Goal: Transaction & Acquisition: Purchase product/service

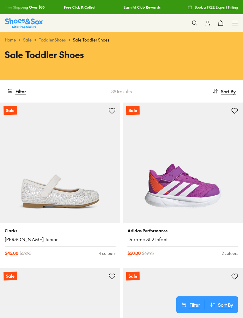
click at [22, 94] on button "Filter" at bounding box center [16, 91] width 19 height 13
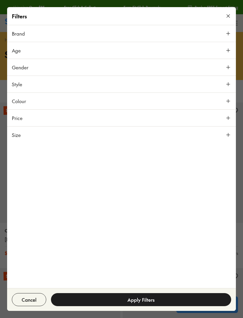
click at [224, 135] on button "Size" at bounding box center [121, 135] width 229 height 17
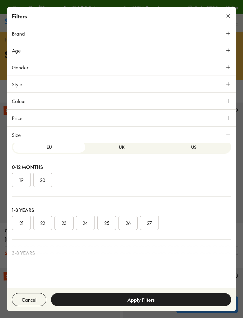
scroll to position [6, 0]
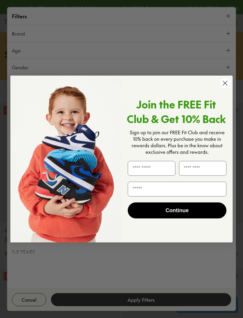
click at [227, 79] on circle "Close dialog" at bounding box center [225, 83] width 10 height 10
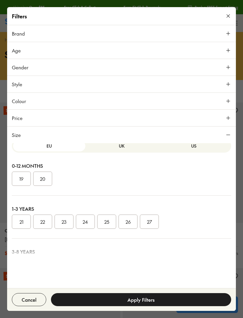
click at [46, 221] on button "22" at bounding box center [42, 222] width 19 height 14
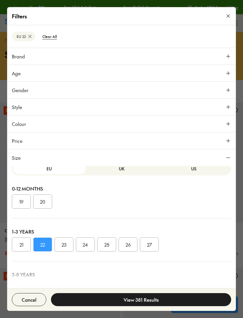
scroll to position [73, 0]
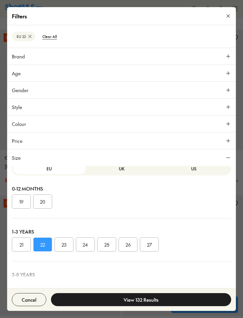
click at [66, 243] on button "23" at bounding box center [64, 245] width 19 height 14
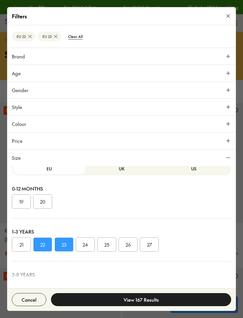
click at [147, 299] on button "View 167 Results" at bounding box center [141, 299] width 180 height 13
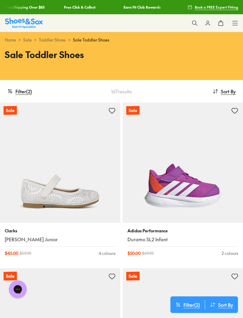
click at [229, 92] on span "Sort By" at bounding box center [228, 91] width 15 height 7
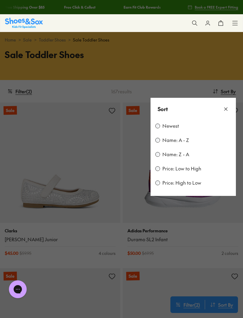
scroll to position [73, 0]
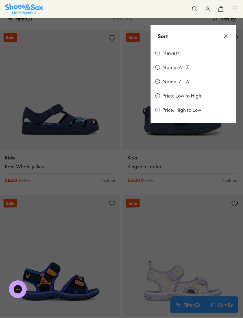
click at [227, 37] on icon at bounding box center [226, 36] width 6 height 6
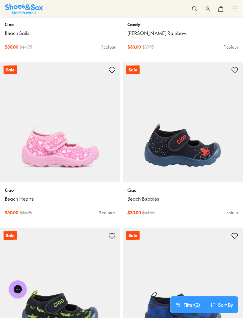
scroll to position [2031, 0]
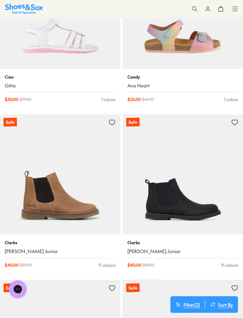
scroll to position [2479, 0]
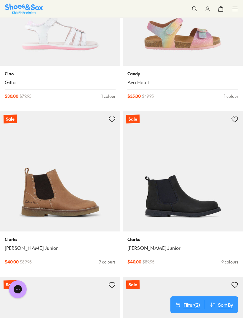
click at [78, 195] on img at bounding box center [60, 171] width 120 height 120
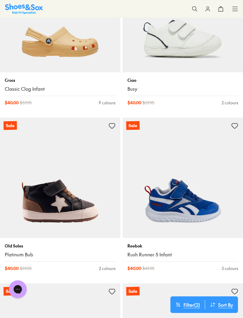
scroll to position [2805, 0]
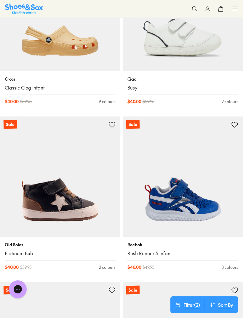
click at [196, 189] on img at bounding box center [183, 177] width 120 height 120
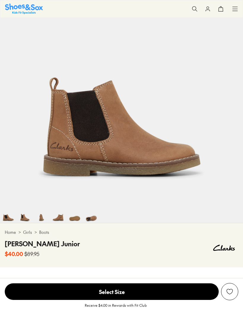
select select "*"
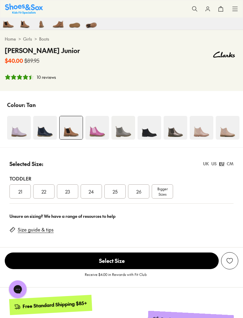
scroll to position [266, 0]
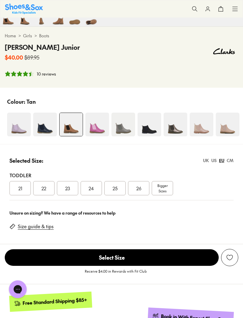
click at [229, 159] on div "CM" at bounding box center [230, 161] width 7 height 6
click at [71, 188] on span "13.6" at bounding box center [67, 188] width 7 height 7
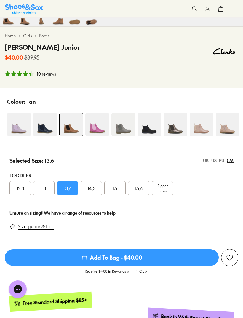
click at [163, 262] on span "Add To Bag - $40.00" at bounding box center [112, 258] width 214 height 17
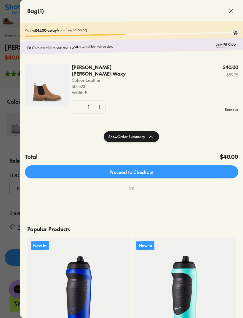
click at [232, 8] on icon at bounding box center [231, 10] width 7 height 7
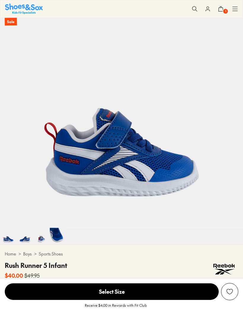
select select "*"
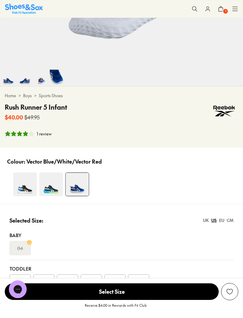
scroll to position [205, 0]
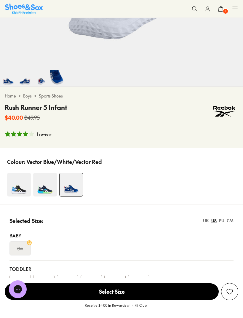
click at [45, 190] on img at bounding box center [45, 185] width 24 height 24
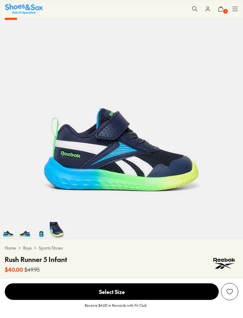
select select "*"
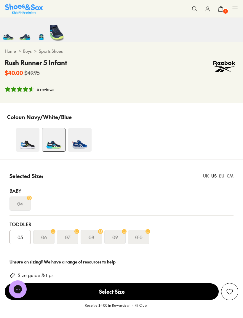
scroll to position [250, 0]
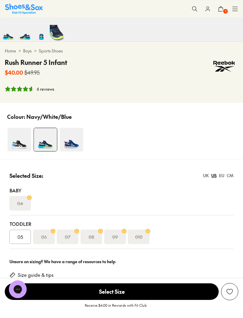
click at [225, 176] on div "EU" at bounding box center [221, 176] width 5 height 6
click at [228, 178] on div "CM" at bounding box center [230, 176] width 7 height 6
click at [22, 144] on img at bounding box center [19, 140] width 24 height 24
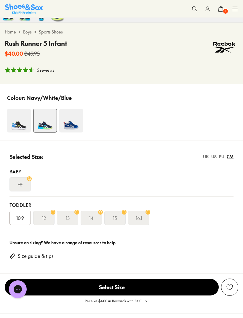
click at [73, 128] on img at bounding box center [71, 121] width 24 height 24
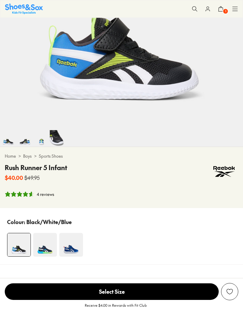
select select "*"
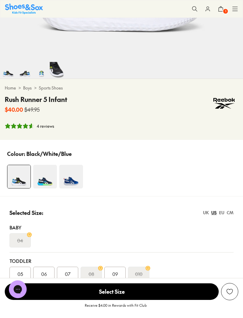
scroll to position [213, 0]
click at [229, 215] on div "CM" at bounding box center [230, 213] width 7 height 6
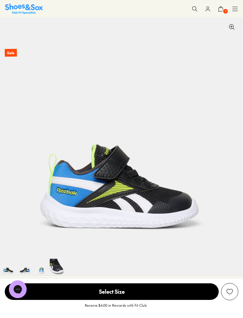
scroll to position [0, 0]
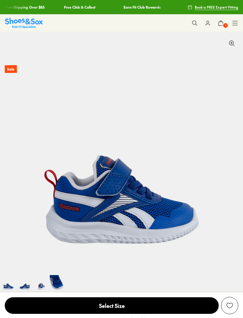
select select "*"
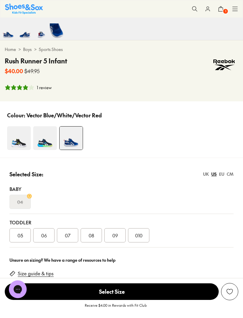
click at [232, 173] on div "CM" at bounding box center [230, 174] width 7 height 6
click at [92, 239] on span "14" at bounding box center [91, 235] width 4 height 7
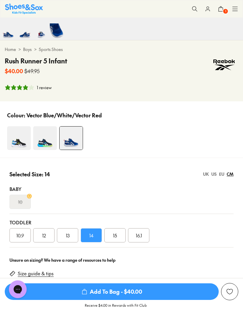
click at [136, 300] on span "Add To Bag - $40.00" at bounding box center [112, 292] width 214 height 17
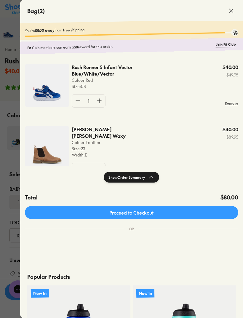
click at [231, 12] on use at bounding box center [232, 11] width 4 height 4
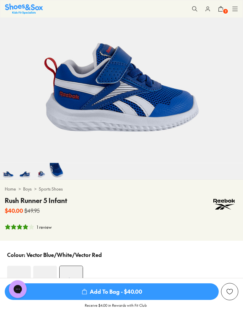
scroll to position [97, 0]
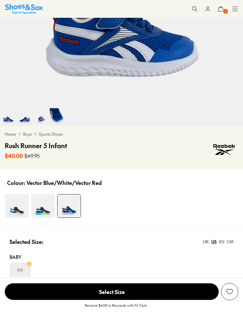
select select "*"
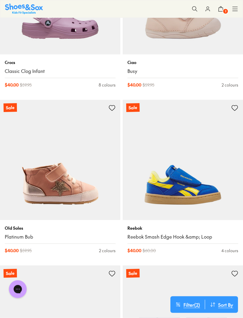
scroll to position [892, 0]
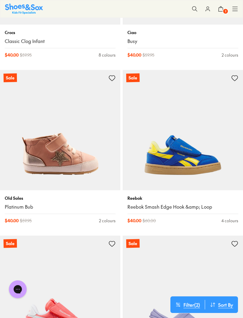
click at [201, 153] on img at bounding box center [183, 130] width 120 height 120
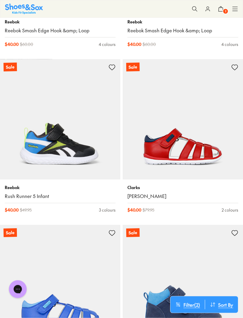
scroll to position [1400, 0]
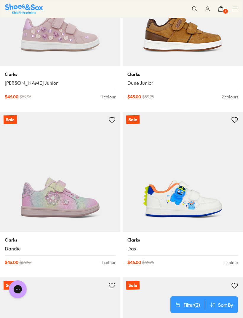
scroll to position [2840, 0]
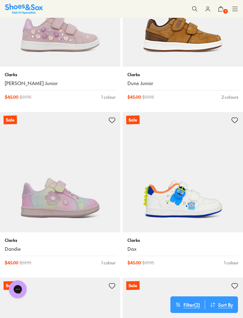
click at [198, 192] on img at bounding box center [183, 172] width 120 height 120
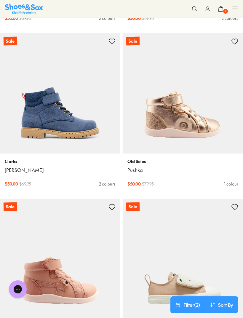
scroll to position [3412, 0]
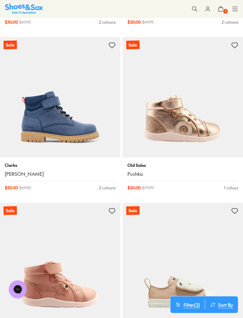
click at [81, 128] on img at bounding box center [60, 97] width 120 height 120
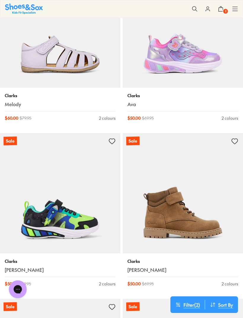
scroll to position [4810, 0]
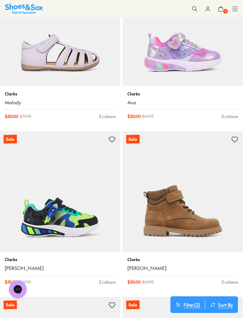
click at [74, 206] on img at bounding box center [60, 191] width 120 height 120
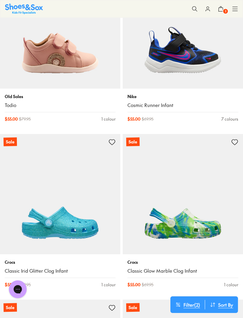
scroll to position [6800, 0]
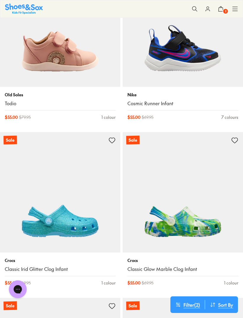
click at [224, 9] on span "2" at bounding box center [226, 11] width 6 height 6
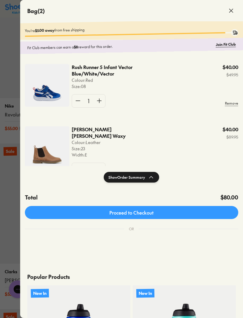
scroll to position [6456, 0]
click at [150, 177] on icon at bounding box center [151, 177] width 7 height 7
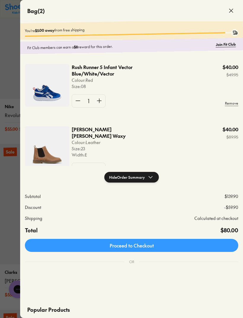
click at [148, 180] on icon at bounding box center [150, 177] width 7 height 7
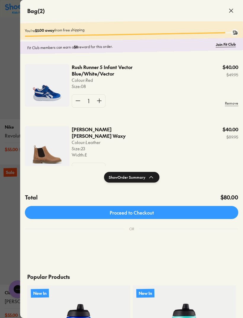
scroll to position [6436, 0]
click at [19, 220] on div at bounding box center [121, 159] width 243 height 318
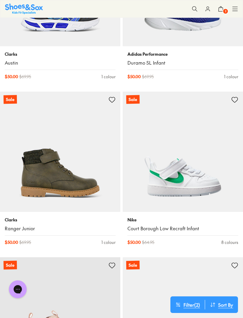
scroll to position [5845, 0]
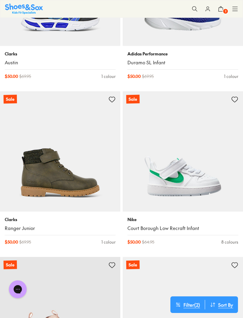
click at [70, 172] on img at bounding box center [60, 151] width 120 height 120
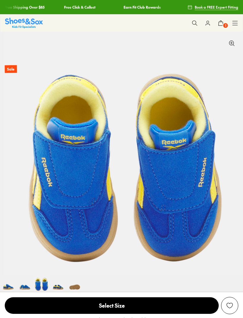
select select "*"
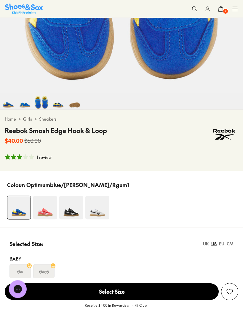
scroll to position [182, 0]
click at [229, 245] on div "CM" at bounding box center [230, 244] width 7 height 6
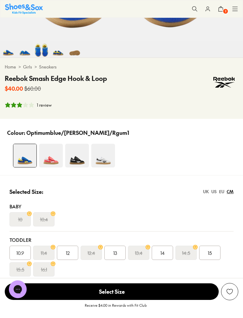
scroll to position [234, 0]
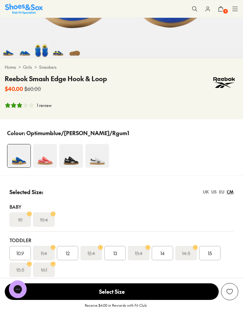
click at [164, 256] on span "14" at bounding box center [163, 253] width 4 height 7
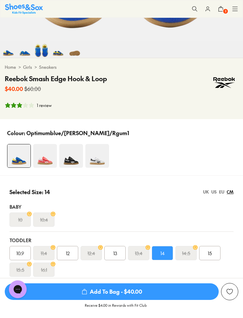
click at [148, 300] on span "Add To Bag - $40.00" at bounding box center [112, 292] width 214 height 17
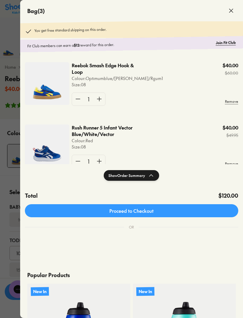
click at [226, 14] on span at bounding box center [231, 10] width 17 height 17
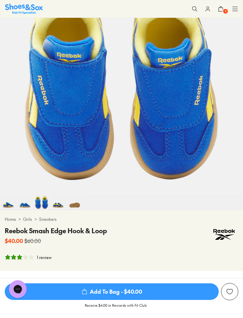
scroll to position [63, 0]
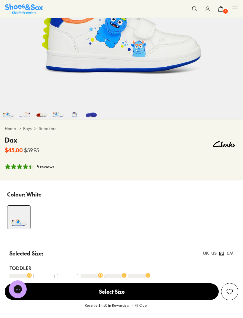
select select "*"
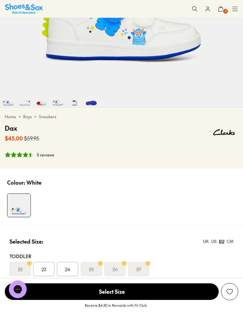
scroll to position [196, 0]
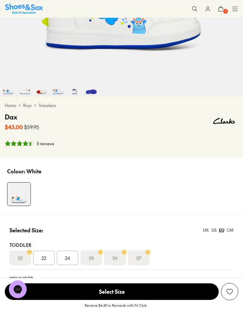
click at [230, 231] on div "CM" at bounding box center [230, 230] width 7 height 6
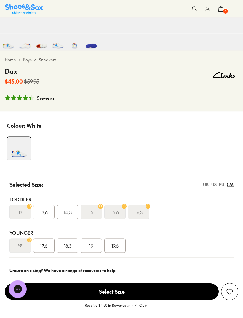
scroll to position [242, 0]
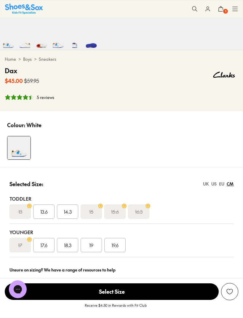
click at [71, 216] on div "14.3" at bounding box center [67, 212] width 21 height 14
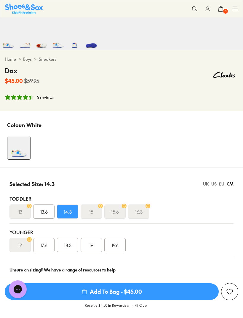
click at [44, 210] on span "13.6" at bounding box center [43, 211] width 7 height 7
click at [131, 300] on span "Add To Bag - $45.00" at bounding box center [112, 292] width 214 height 17
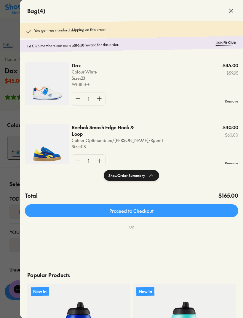
click at [230, 12] on icon at bounding box center [231, 10] width 7 height 7
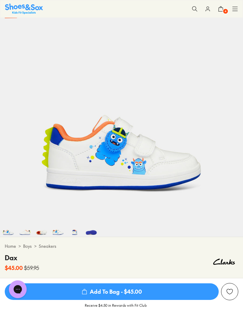
scroll to position [29, 0]
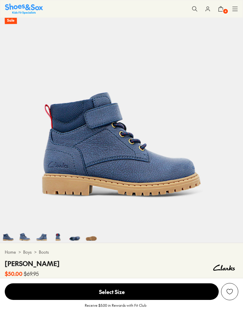
select select "*"
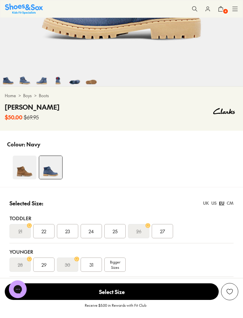
scroll to position [230, 0]
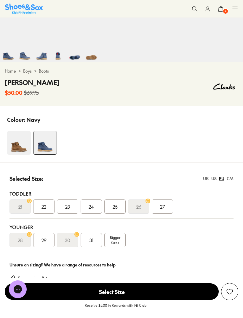
click at [232, 181] on div "CM" at bounding box center [230, 179] width 7 height 6
click at [91, 209] on span "14.3" at bounding box center [92, 206] width 8 height 7
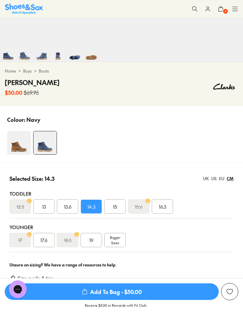
click at [126, 300] on span "Add To Bag - $50.00" at bounding box center [112, 292] width 214 height 17
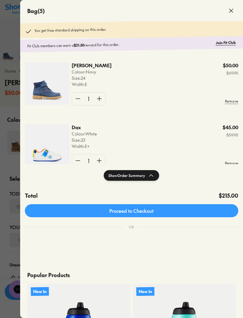
click at [231, 12] on icon at bounding box center [231, 10] width 7 height 7
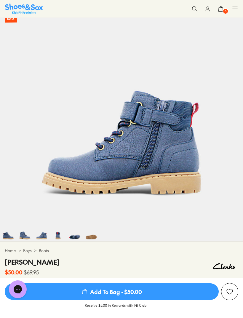
scroll to position [34, 0]
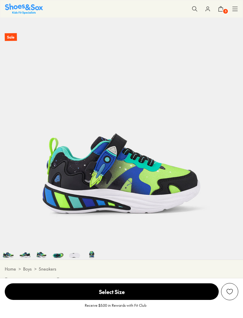
scroll to position [32, 0]
select select "*"
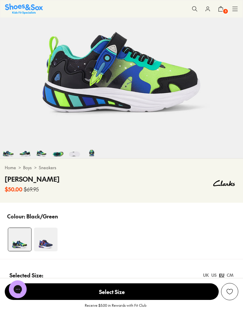
scroll to position [134, 0]
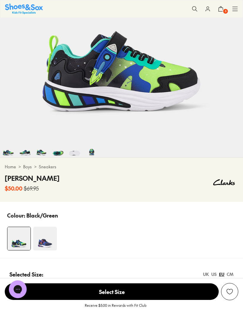
click at [232, 274] on div "CM" at bounding box center [230, 274] width 7 height 6
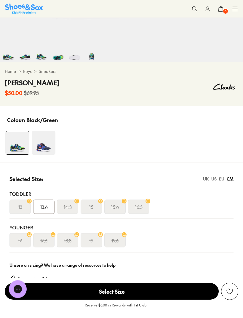
scroll to position [234, 0]
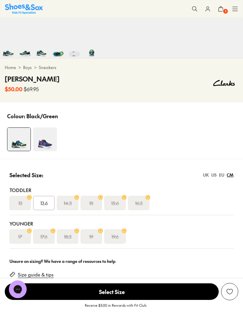
click at [48, 203] on div "13.6" at bounding box center [43, 203] width 21 height 14
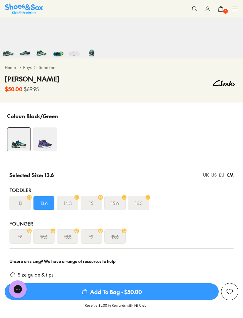
click at [141, 300] on span "Add To Bag - $50.00" at bounding box center [112, 292] width 214 height 17
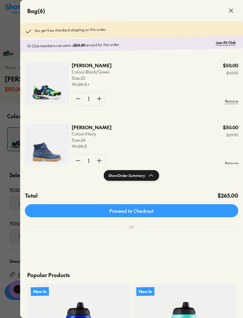
click at [229, 12] on icon at bounding box center [231, 10] width 7 height 7
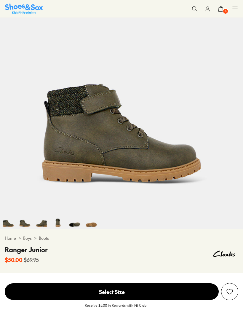
select select "*"
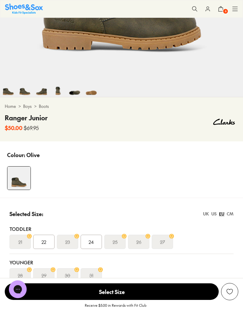
scroll to position [195, 0]
click at [227, 215] on div "CM" at bounding box center [230, 214] width 7 height 6
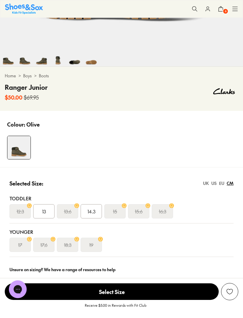
scroll to position [225, 0]
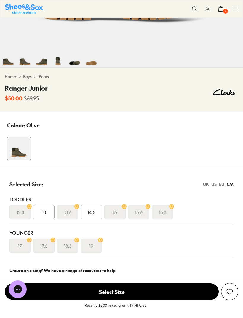
click at [91, 212] on span "14.3" at bounding box center [92, 212] width 8 height 7
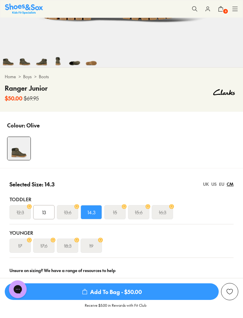
click at [133, 300] on span "Add To Bag - $50.00" at bounding box center [112, 292] width 214 height 17
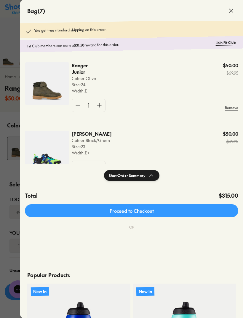
click at [138, 178] on button "Show Order Summary" at bounding box center [131, 175] width 55 height 11
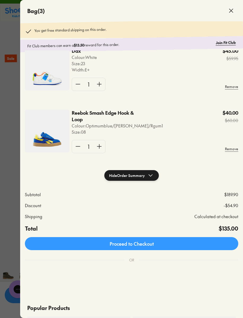
scroll to position [76, 0]
click at [87, 117] on p "Reebok Smash Edge Hook & Loop" at bounding box center [108, 116] width 73 height 13
click at [114, 108] on div "Reebok Smash Edge Hook & Loop Colour: Optimumblue/Goldenhaze/Rgum1 Size : 08 $4…" at bounding box center [131, 134] width 223 height 62
click at [124, 112] on p "Reebok Smash Edge Hook & Loop" at bounding box center [108, 116] width 73 height 13
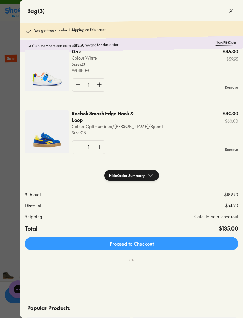
click at [84, 118] on p "Reebok Smash Edge Hook & Loop" at bounding box center [108, 116] width 73 height 13
click at [162, 132] on div "Reebok Smash Edge Hook & Loop Colour: Optimumblue/Goldenhaze/Rgum1 Size : 08 $4…" at bounding box center [155, 123] width 167 height 26
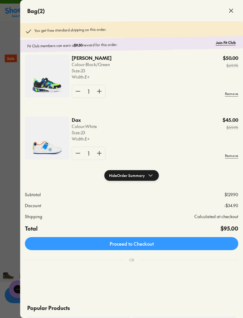
scroll to position [8, 0]
click at [228, 45] on link "Join Fit Club" at bounding box center [226, 43] width 20 height 6
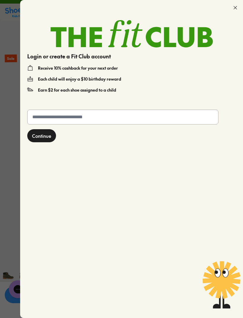
click at [178, 115] on input "text" at bounding box center [123, 117] width 191 height 14
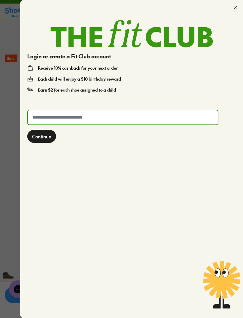
type input "**********"
click at [48, 139] on span "Continue" at bounding box center [41, 136] width 19 height 7
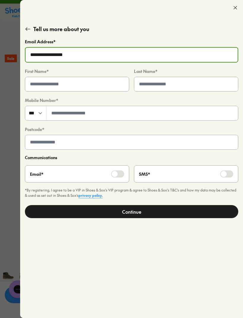
click at [40, 88] on input "text" at bounding box center [77, 84] width 104 height 14
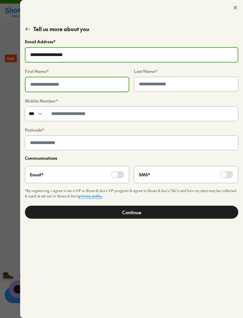
type input "*****"
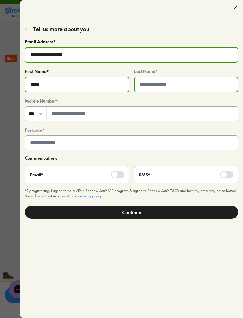
type input "*******"
click at [194, 117] on input "tel" at bounding box center [143, 114] width 192 height 14
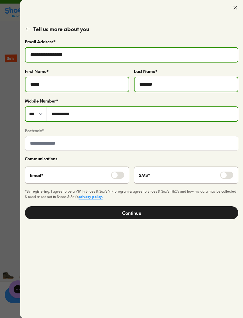
type input "*********"
click at [193, 148] on input "text" at bounding box center [131, 143] width 213 height 14
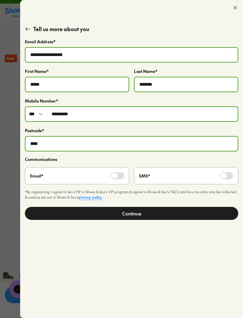
type input "****"
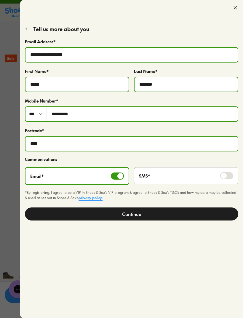
click at [153, 215] on button "Continue" at bounding box center [132, 214] width 214 height 13
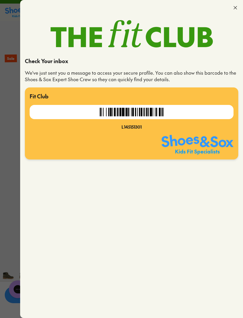
click at [232, 10] on div at bounding box center [131, 7] width 223 height 15
click at [231, 9] on div at bounding box center [131, 7] width 223 height 15
click at [231, 7] on div at bounding box center [131, 7] width 223 height 15
click at [234, 7] on icon at bounding box center [236, 8] width 6 height 6
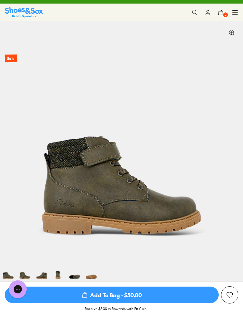
click at [220, 15] on icon at bounding box center [221, 12] width 6 height 6
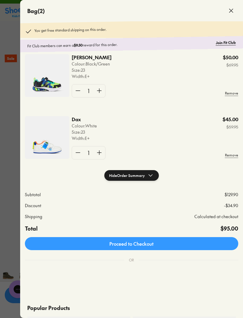
click at [27, 274] on shopify-apple-pay-button at bounding box center [26, 271] width 1 height 7
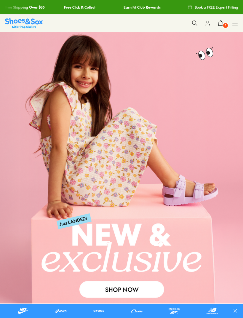
click at [222, 25] on icon at bounding box center [221, 23] width 6 height 6
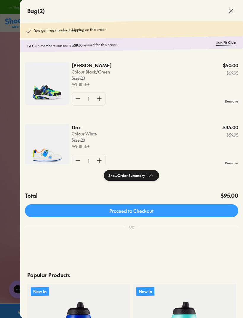
click at [27, 242] on shopify-apple-pay-button at bounding box center [26, 238] width 1 height 7
